Goal: Task Accomplishment & Management: Use online tool/utility

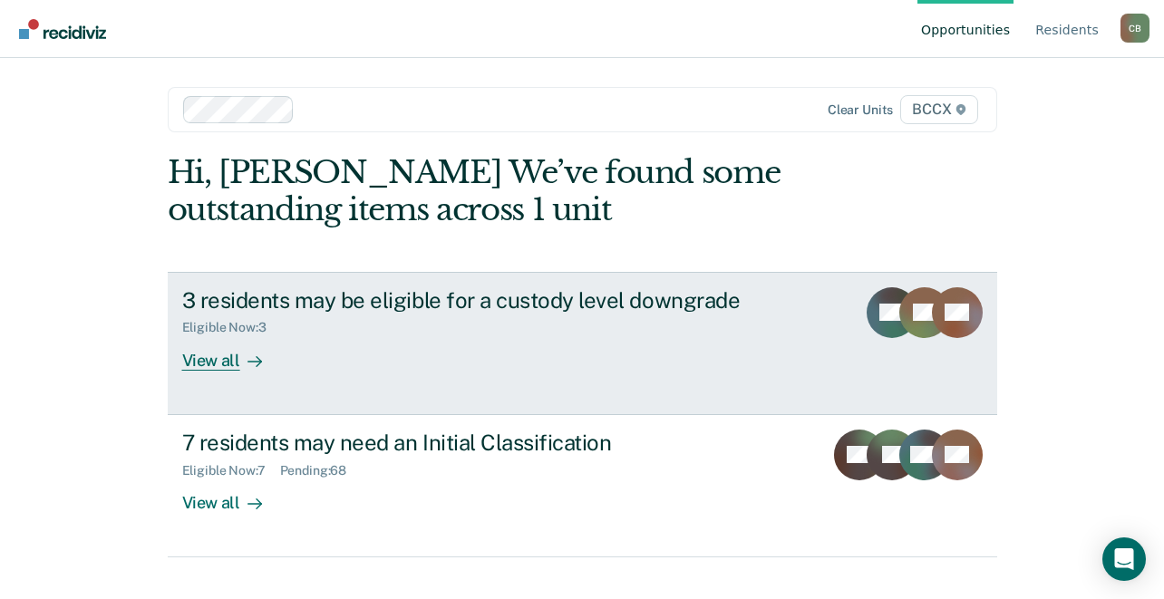
click at [212, 362] on div "View all" at bounding box center [233, 352] width 102 height 35
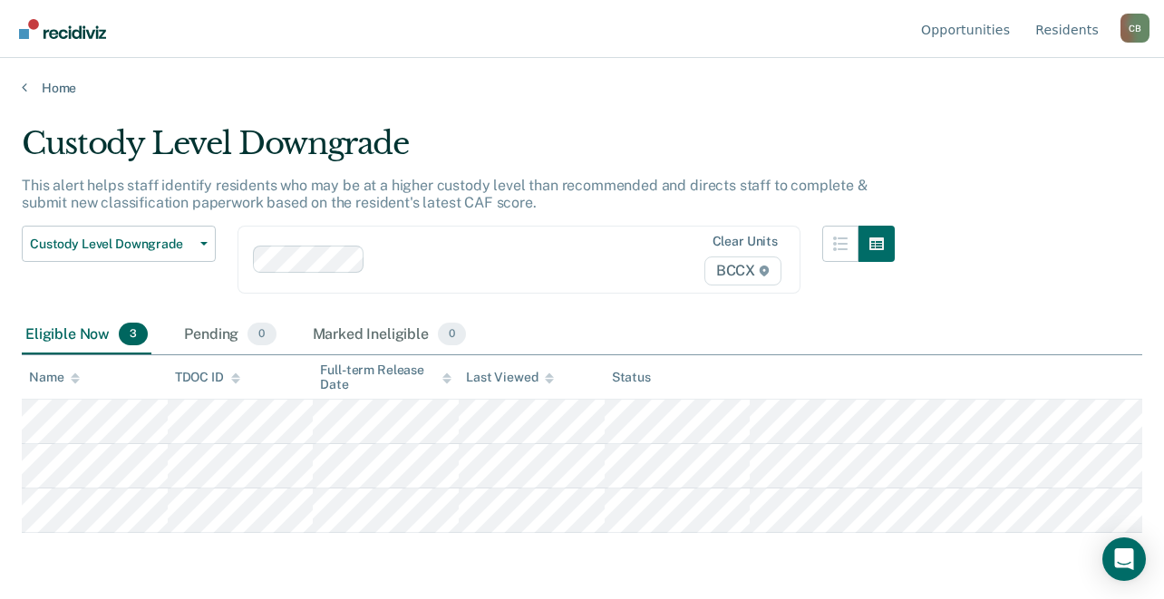
click at [234, 516] on main "Custody Level Downgrade This alert helps staff identify residents who may be at…" at bounding box center [582, 345] width 1164 height 498
click at [46, 87] on link "Home" at bounding box center [582, 88] width 1120 height 16
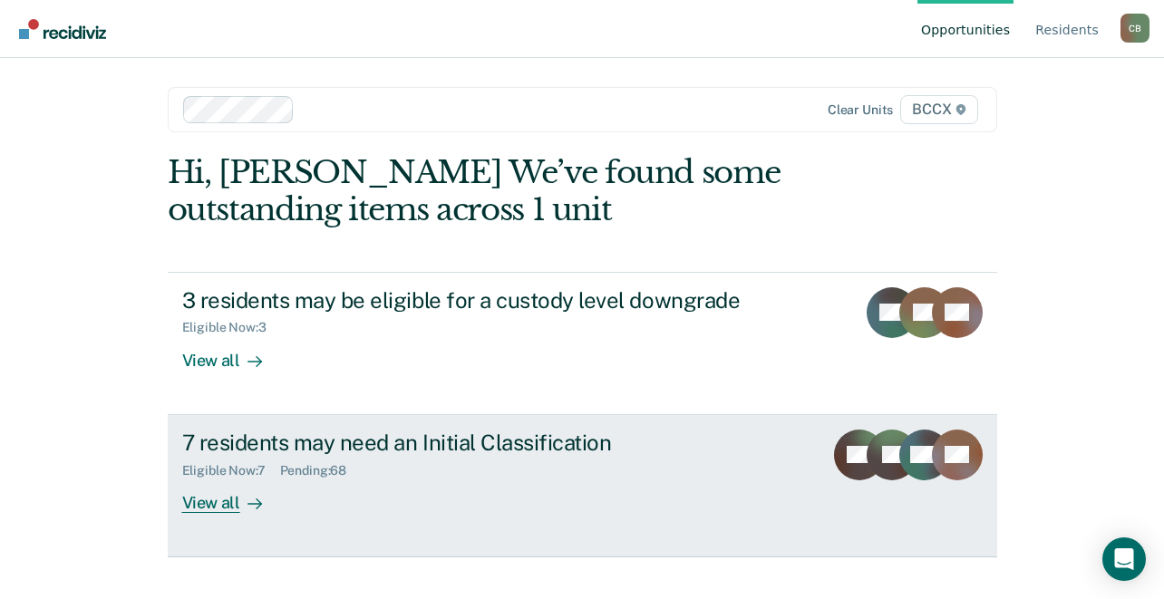
click at [224, 507] on div "View all" at bounding box center [233, 495] width 102 height 35
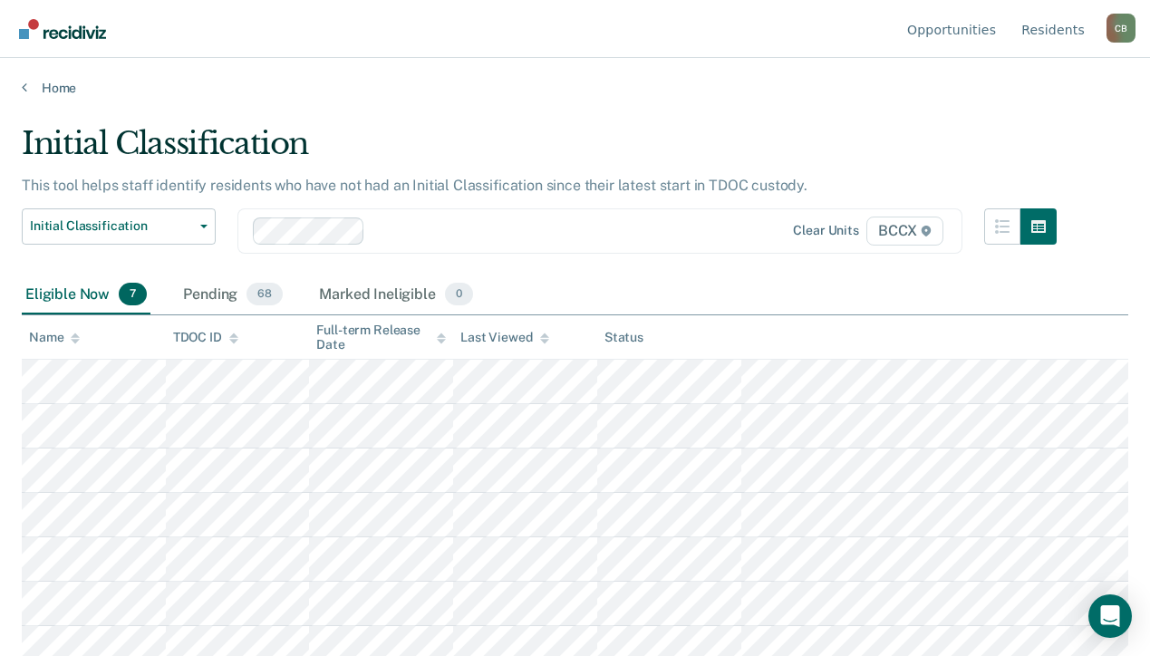
click at [774, 310] on div "Eligible Now 7 Pending 68 Marked Ineligible 0" at bounding box center [575, 296] width 1107 height 41
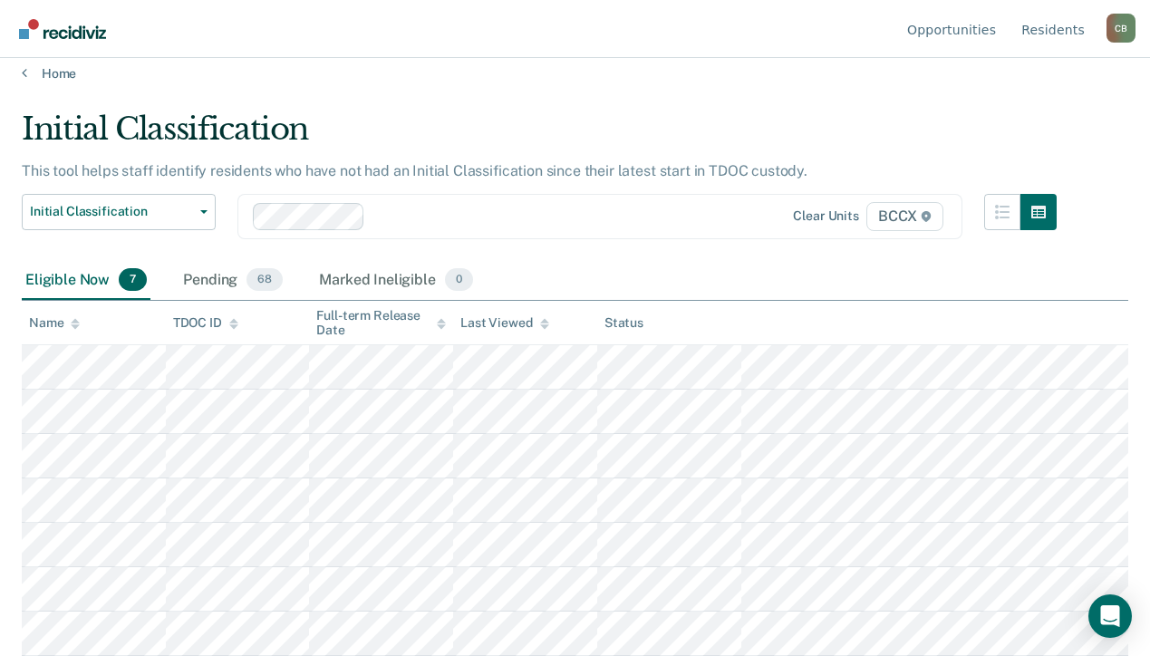
click at [832, 324] on th at bounding box center [935, 323] width 387 height 44
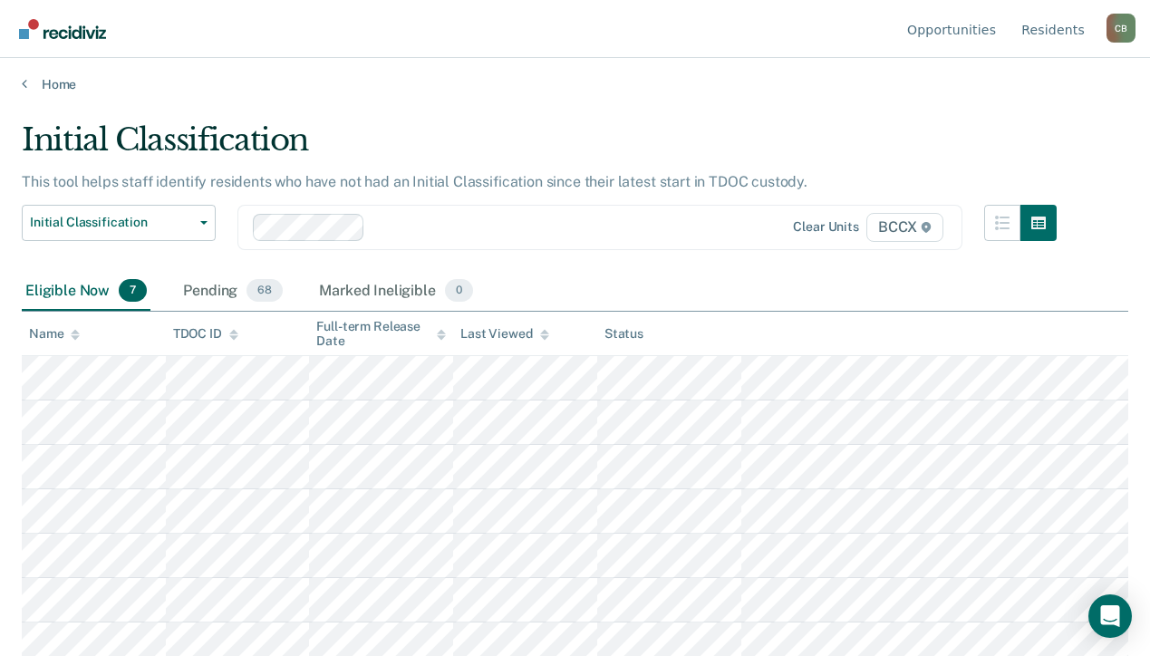
scroll to position [0, 0]
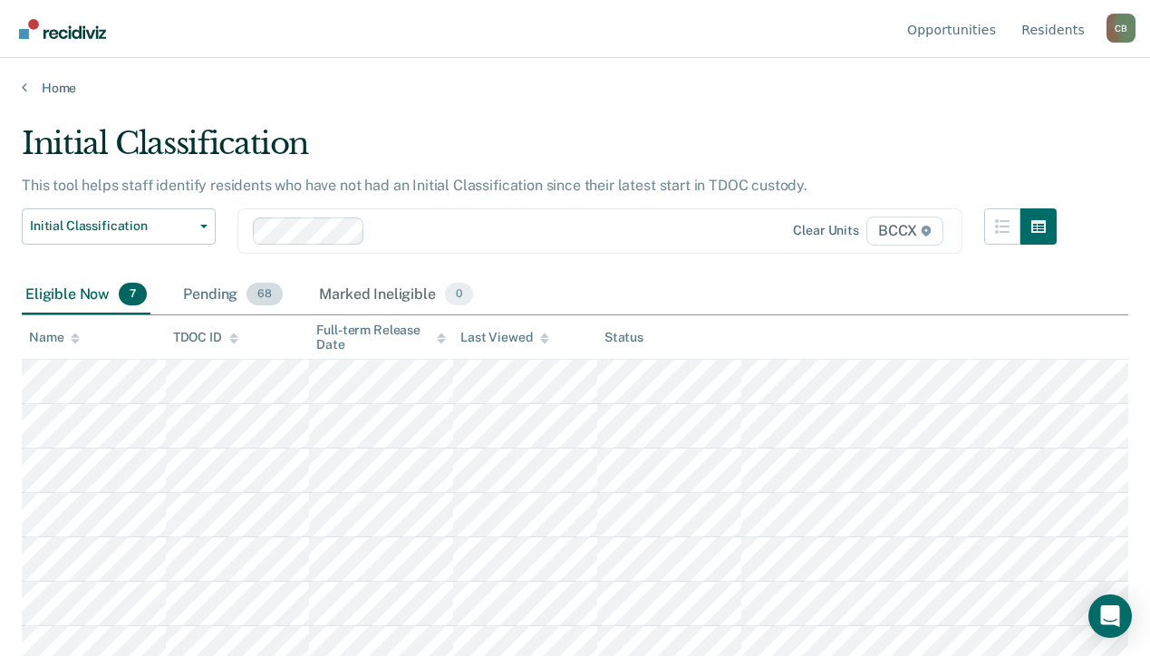
click at [209, 298] on div "Pending 68" at bounding box center [232, 296] width 107 height 40
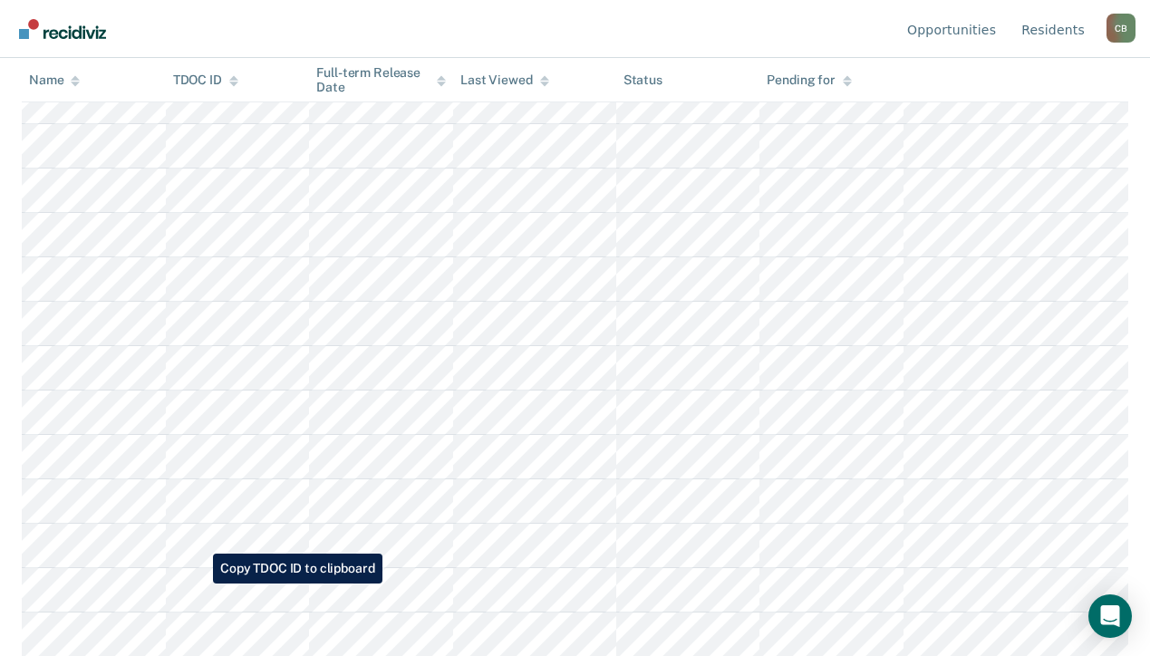
scroll to position [2724, 0]
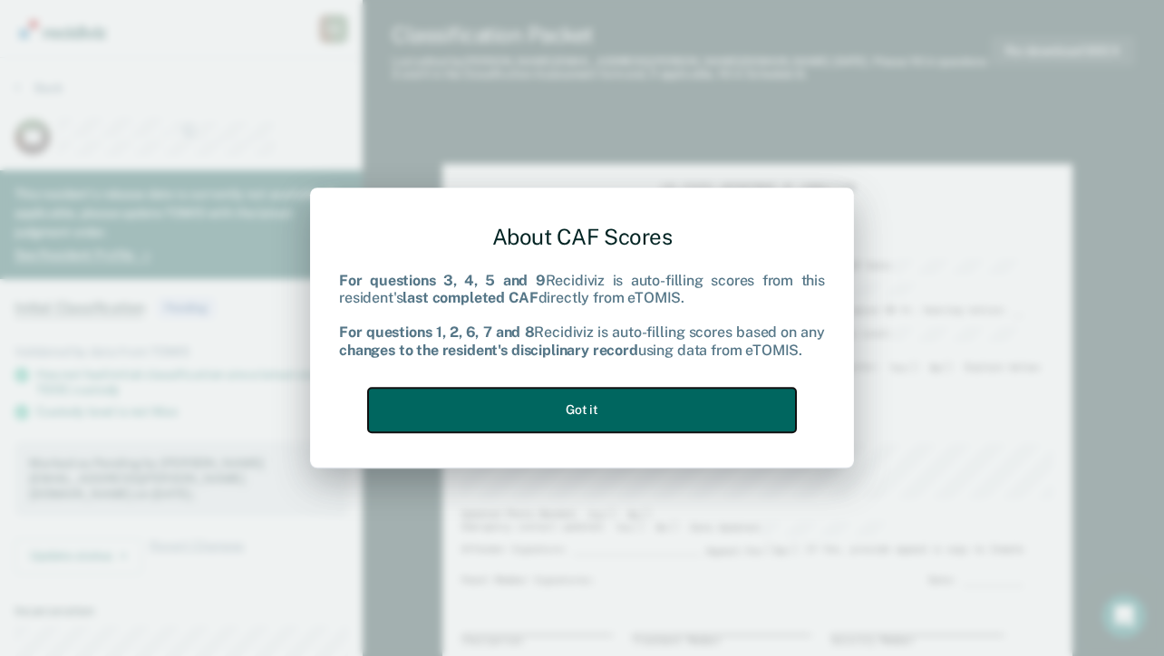
click at [577, 413] on button "Got it" at bounding box center [582, 410] width 428 height 44
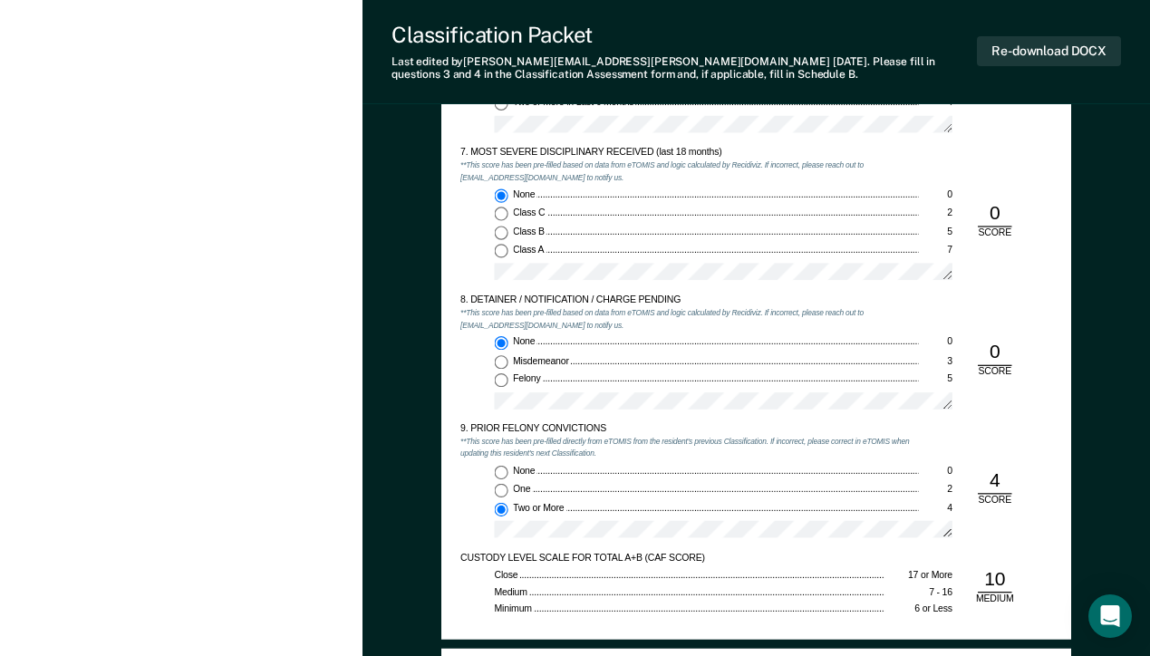
scroll to position [2357, 0]
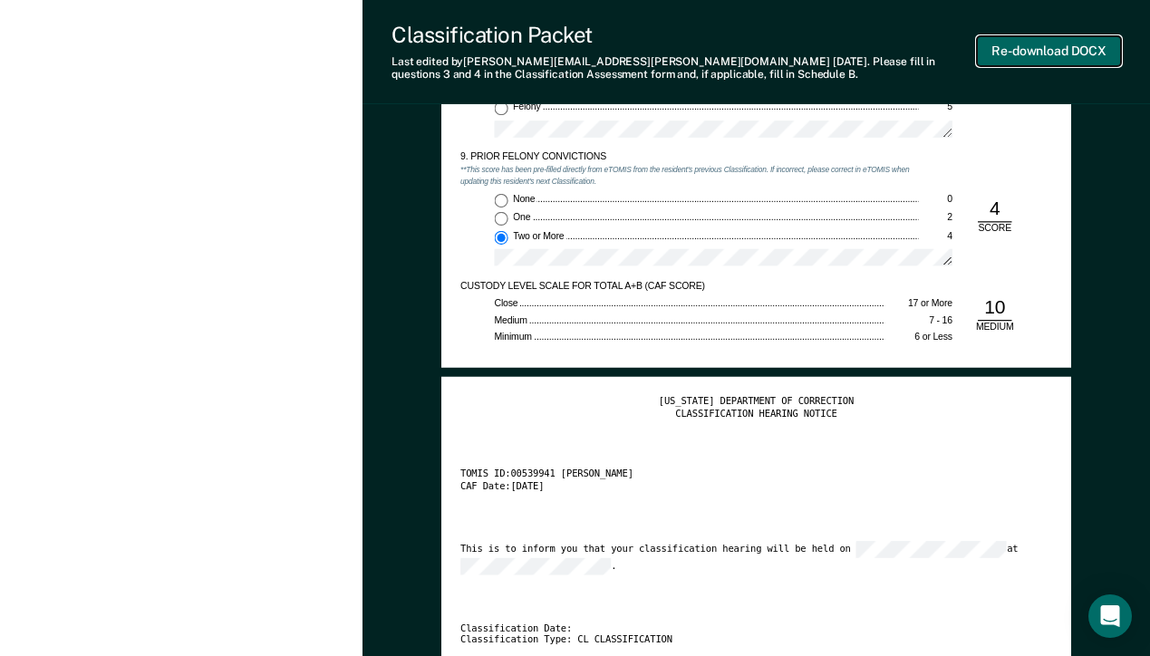
click at [1018, 53] on button "Re-download DOCX" at bounding box center [1049, 51] width 144 height 30
type textarea "x"
